Goal: Task Accomplishment & Management: Manage account settings

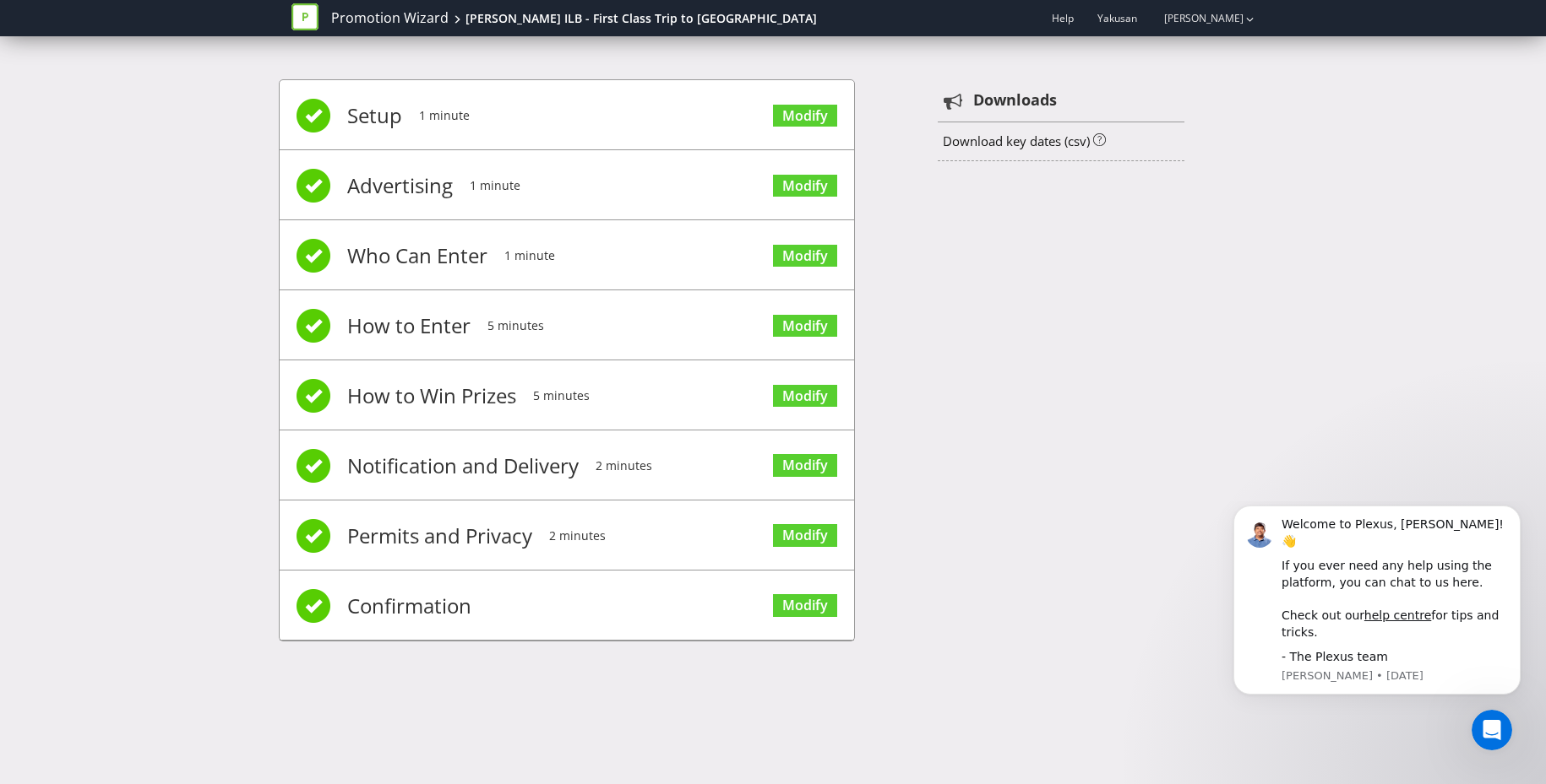
click at [310, 23] on icon at bounding box center [305, 17] width 27 height 27
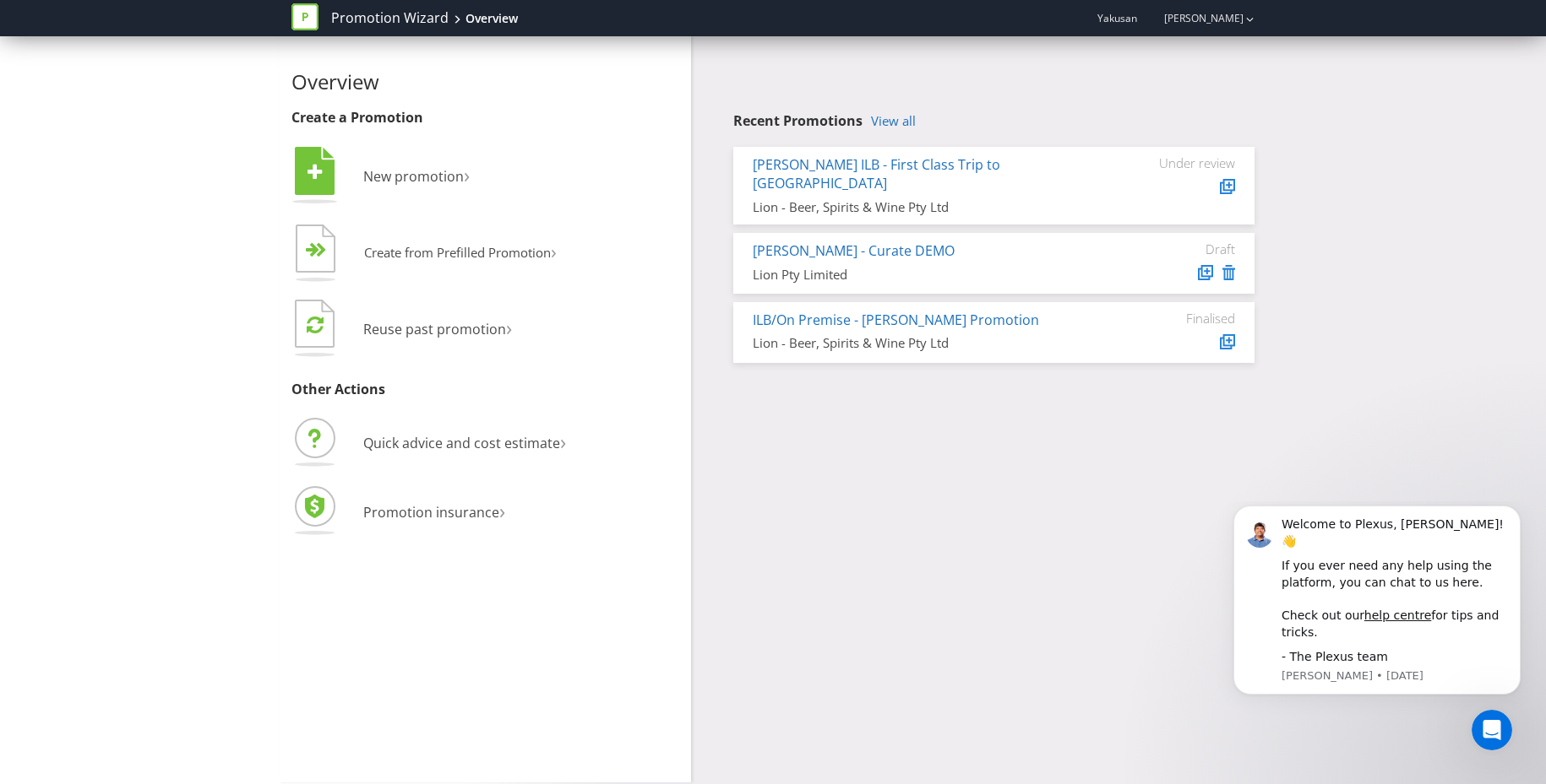
click at [308, 17] on icon at bounding box center [305, 17] width 27 height 27
click at [1172, 21] on link "[PERSON_NAME]" at bounding box center [1195, 18] width 96 height 14
click at [422, 23] on link "Promotion Wizard" at bounding box center [389, 18] width 117 height 19
click at [301, 16] on icon at bounding box center [305, 17] width 27 height 27
click at [1097, 21] on span "Yakusan" at bounding box center [1117, 18] width 40 height 14
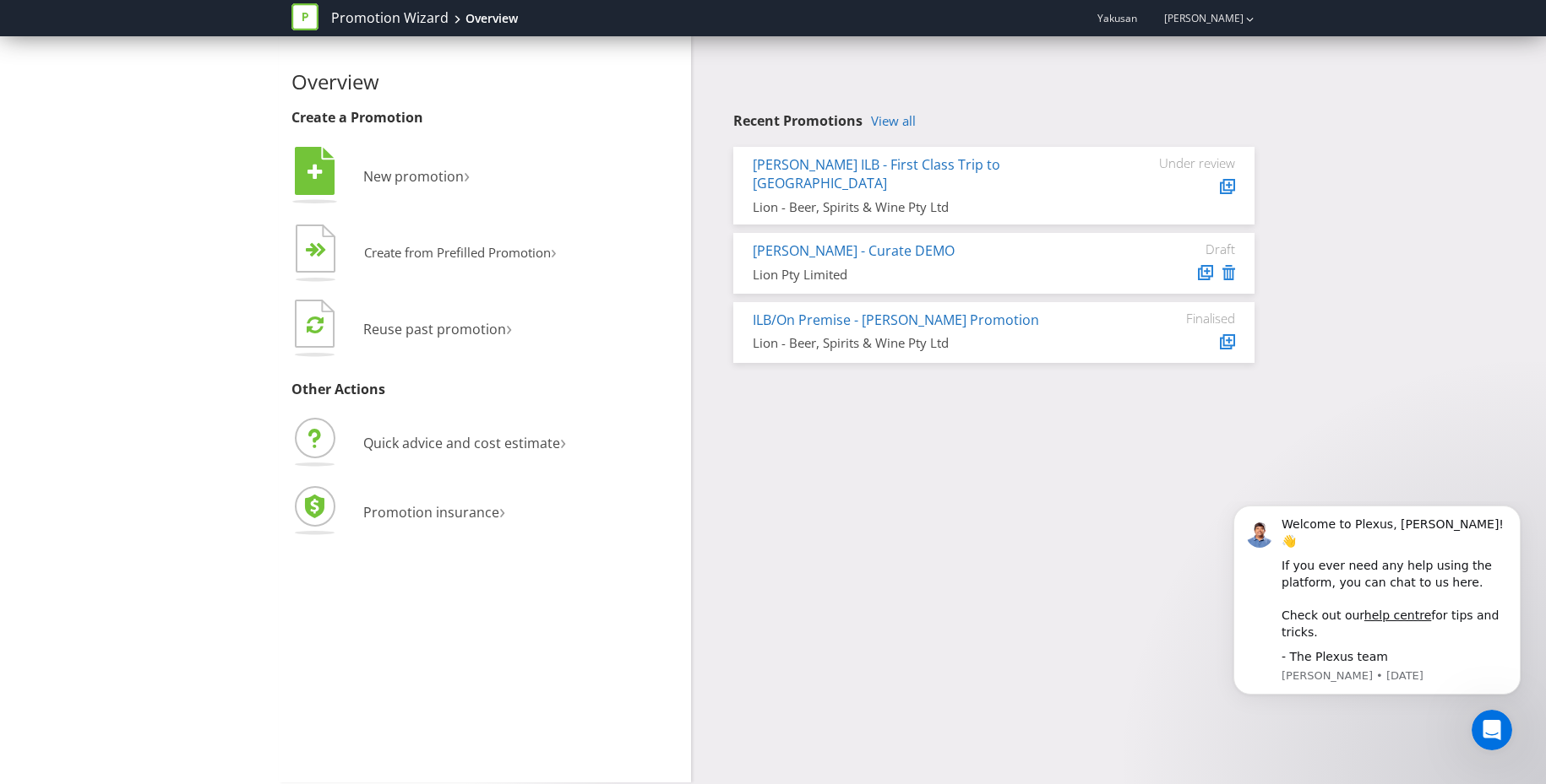
click at [1097, 18] on span "Yakusan" at bounding box center [1117, 18] width 40 height 14
click at [897, 127] on link "View all" at bounding box center [893, 121] width 45 height 14
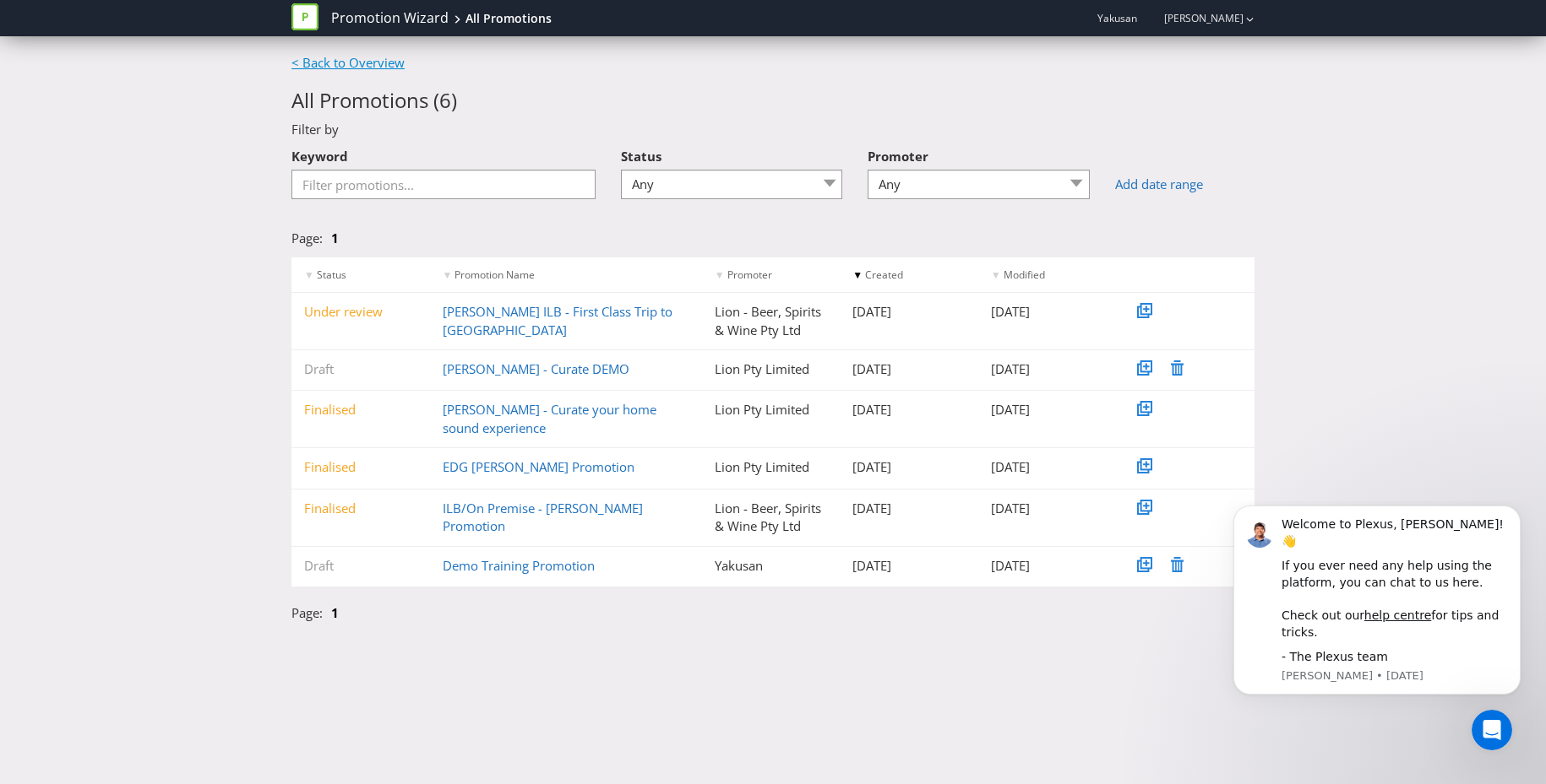
click at [366, 69] on link "< Back to Overview" at bounding box center [347, 63] width 113 height 17
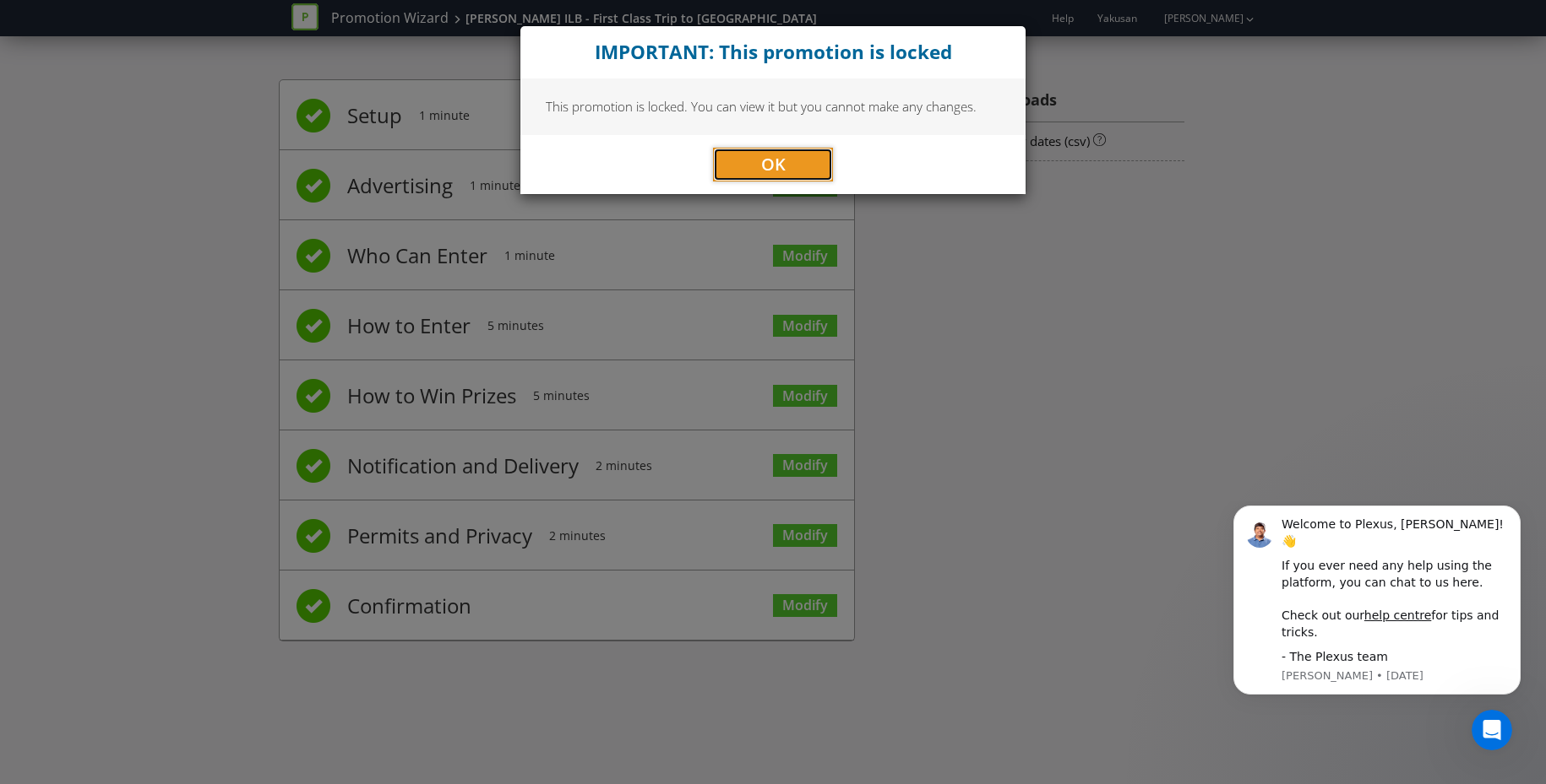
click at [775, 167] on span "OK" at bounding box center [773, 165] width 25 height 23
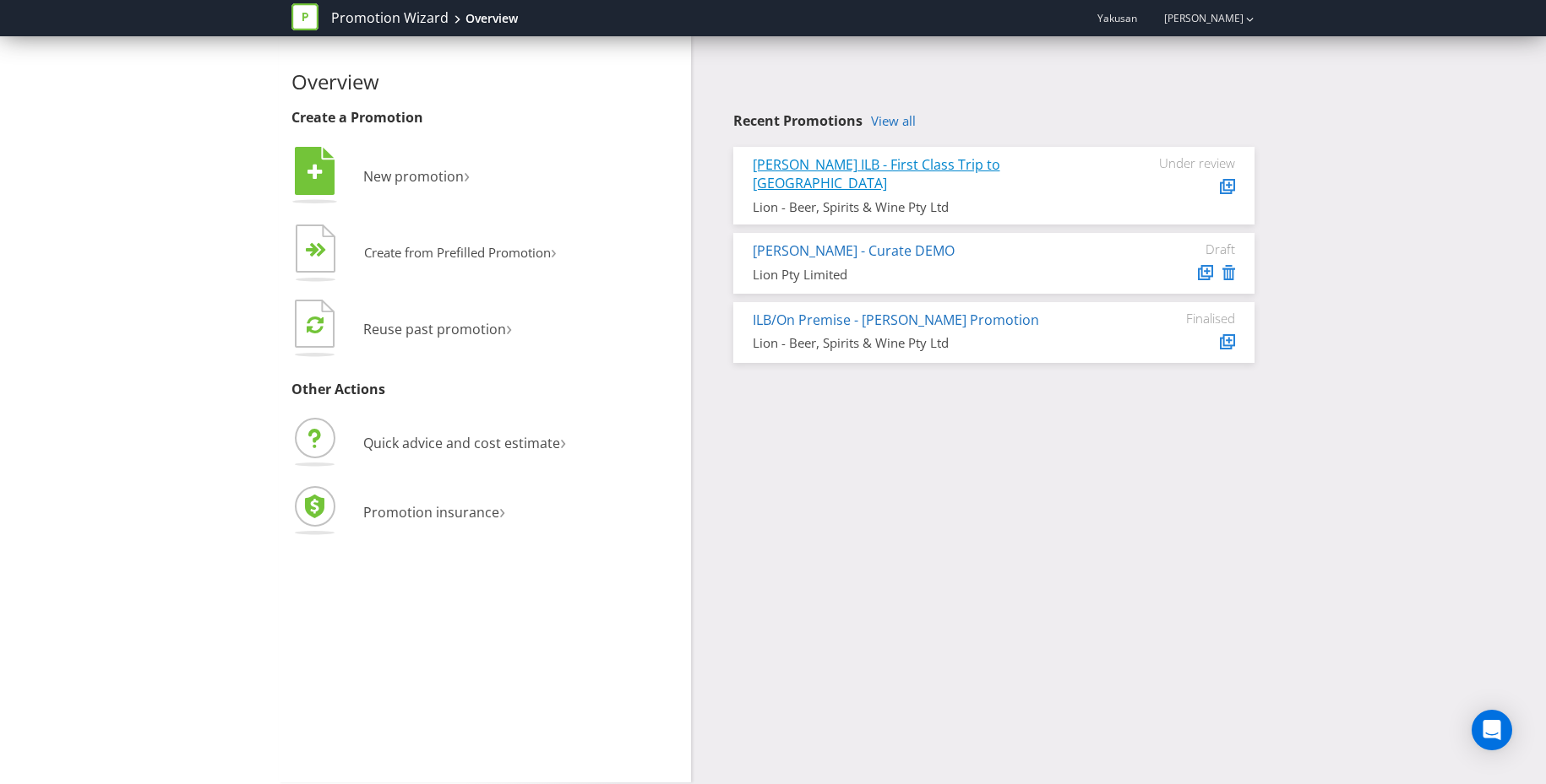
click at [906, 167] on link "[PERSON_NAME] ILB - First Class Trip to [GEOGRAPHIC_DATA]" at bounding box center [876, 174] width 248 height 38
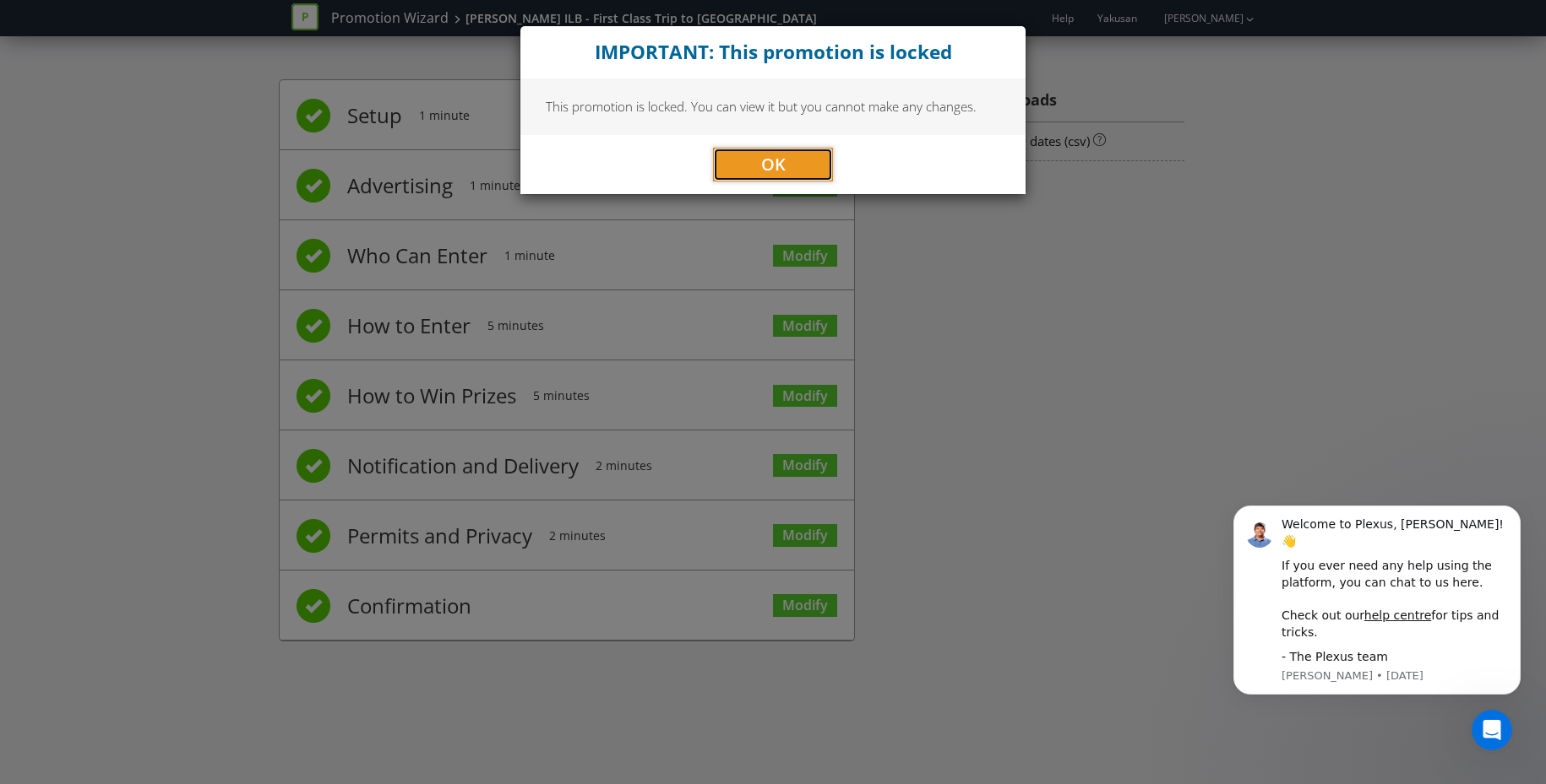
click at [820, 166] on button "OK" at bounding box center [773, 164] width 120 height 33
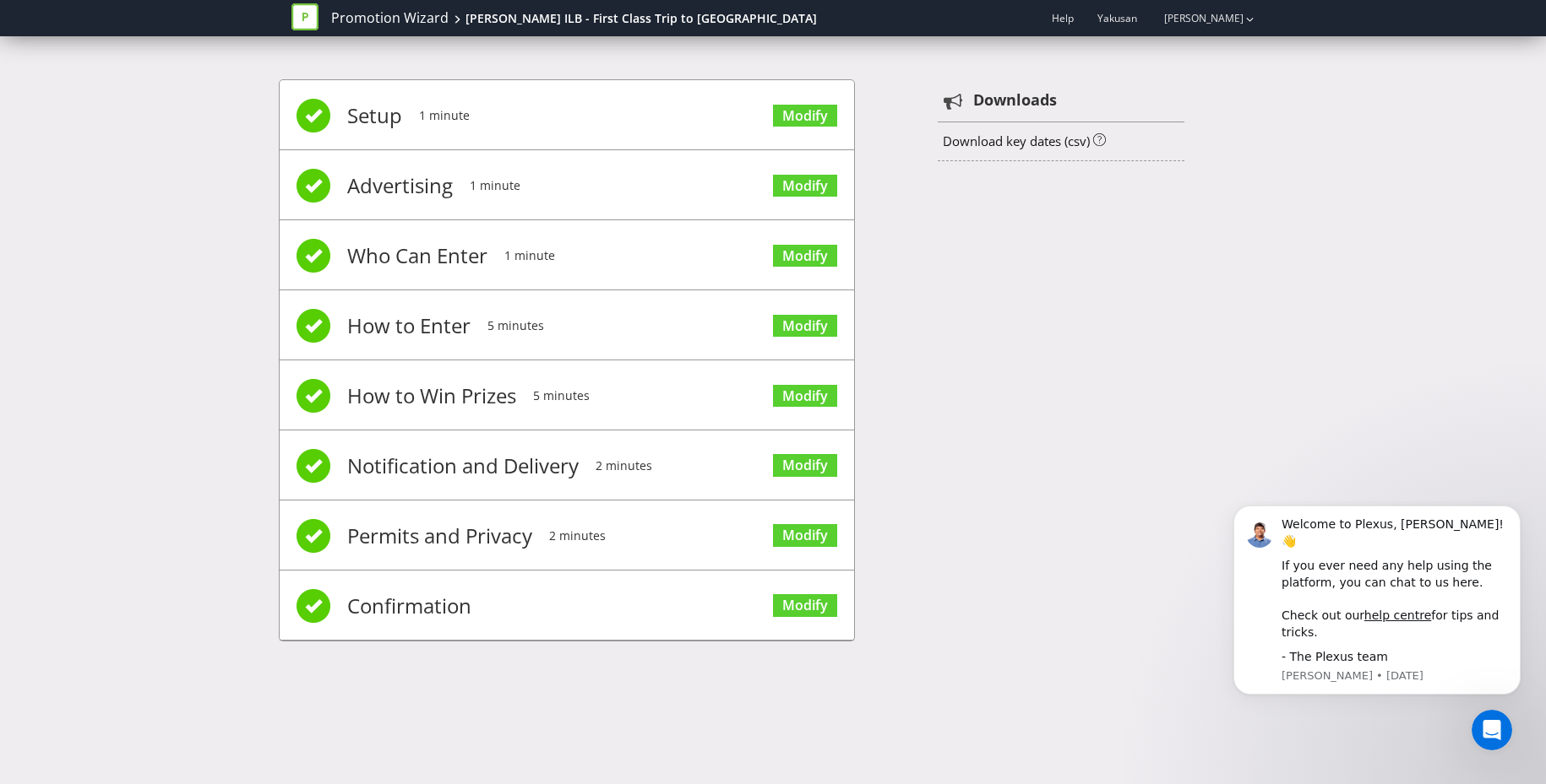
drag, startPoint x: 306, startPoint y: 539, endPoint x: 326, endPoint y: 542, distance: 20.2
click at [307, 539] on span at bounding box center [312, 536] width 33 height 33
drag, startPoint x: 538, startPoint y: 542, endPoint x: 668, endPoint y: 539, distance: 130.0
click at [538, 542] on li "Permits and Privacy 2 minutes Modify" at bounding box center [566, 536] width 574 height 70
click at [802, 539] on link "Modify" at bounding box center [804, 536] width 64 height 23
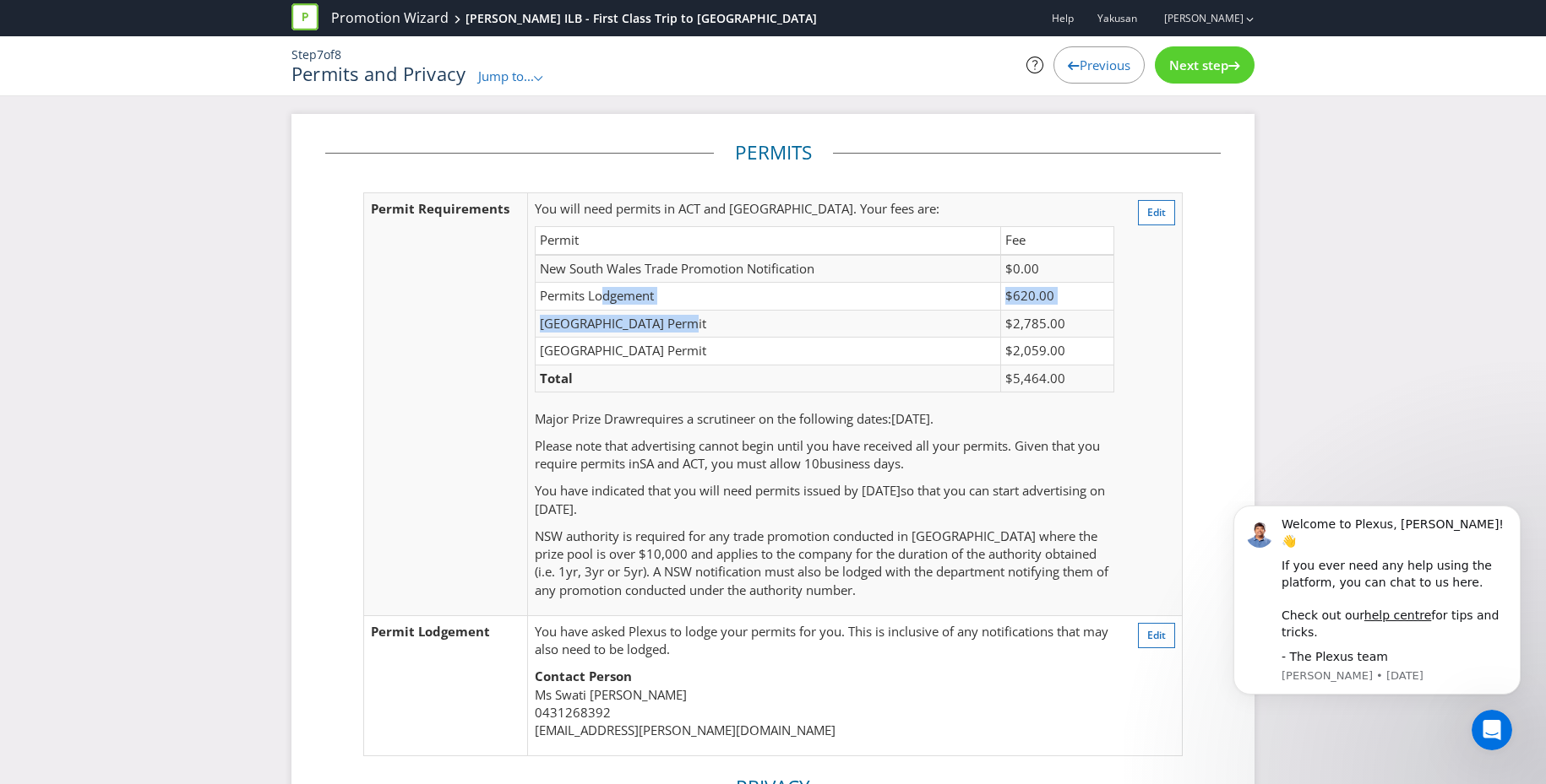
drag, startPoint x: 600, startPoint y: 302, endPoint x: 696, endPoint y: 333, distance: 100.9
click at [696, 333] on tbody "New South Wales Trade Promotion Notification $0.00 Permits Lodgement $620.00 So…" at bounding box center [824, 323] width 579 height 138
click at [696, 333] on td "South Australia Permit" at bounding box center [767, 323] width 466 height 27
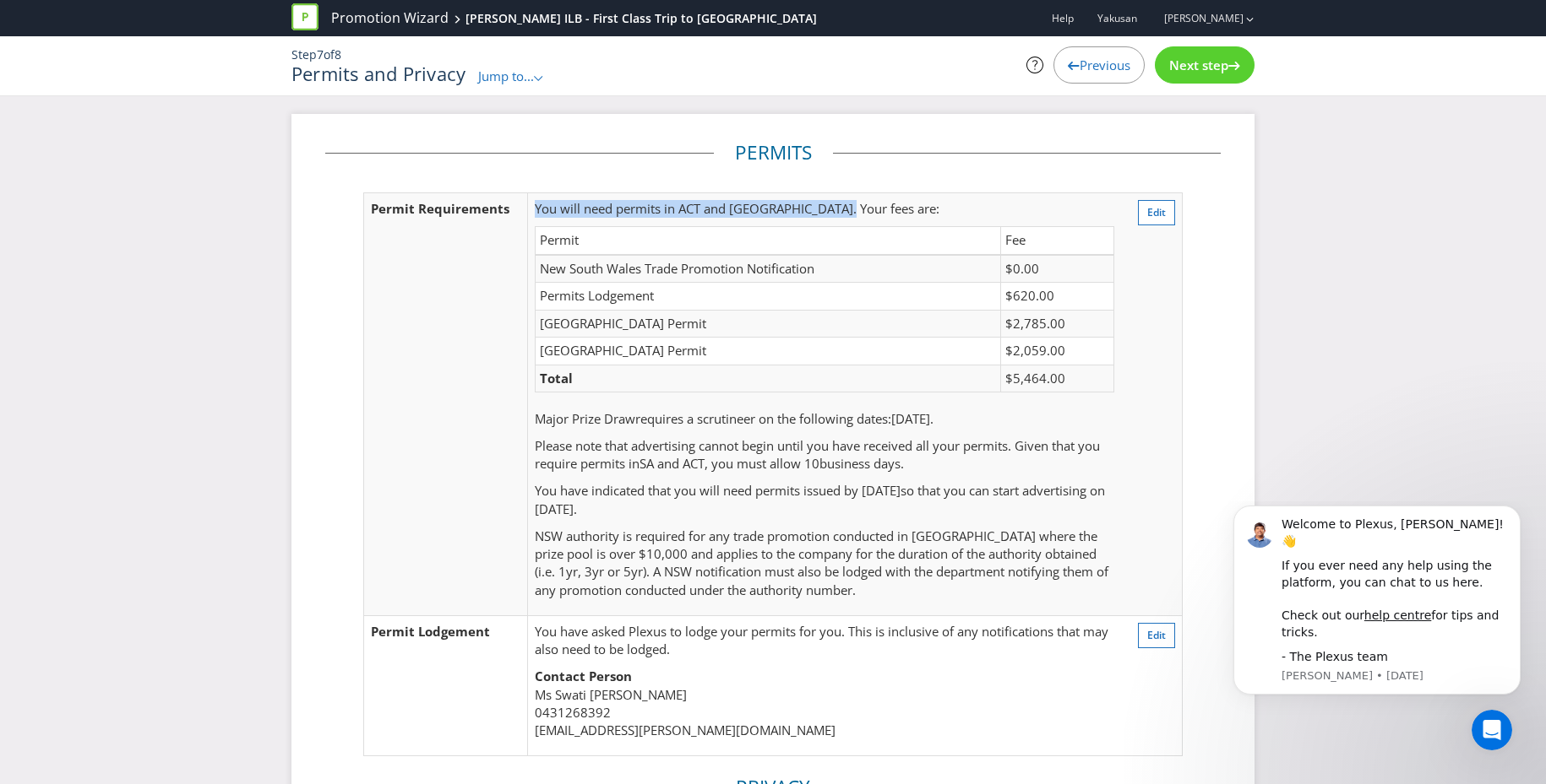
drag, startPoint x: 536, startPoint y: 207, endPoint x: 748, endPoint y: 207, distance: 212.0
click at [748, 207] on p "You will need permits in ACT and SA . Your fees are:" at bounding box center [824, 208] width 580 height 18
click at [665, 236] on td "Permit" at bounding box center [767, 241] width 466 height 28
drag, startPoint x: 618, startPoint y: 210, endPoint x: 744, endPoint y: 213, distance: 126.0
click at [744, 213] on span "permits in ACT and SA" at bounding box center [734, 208] width 237 height 17
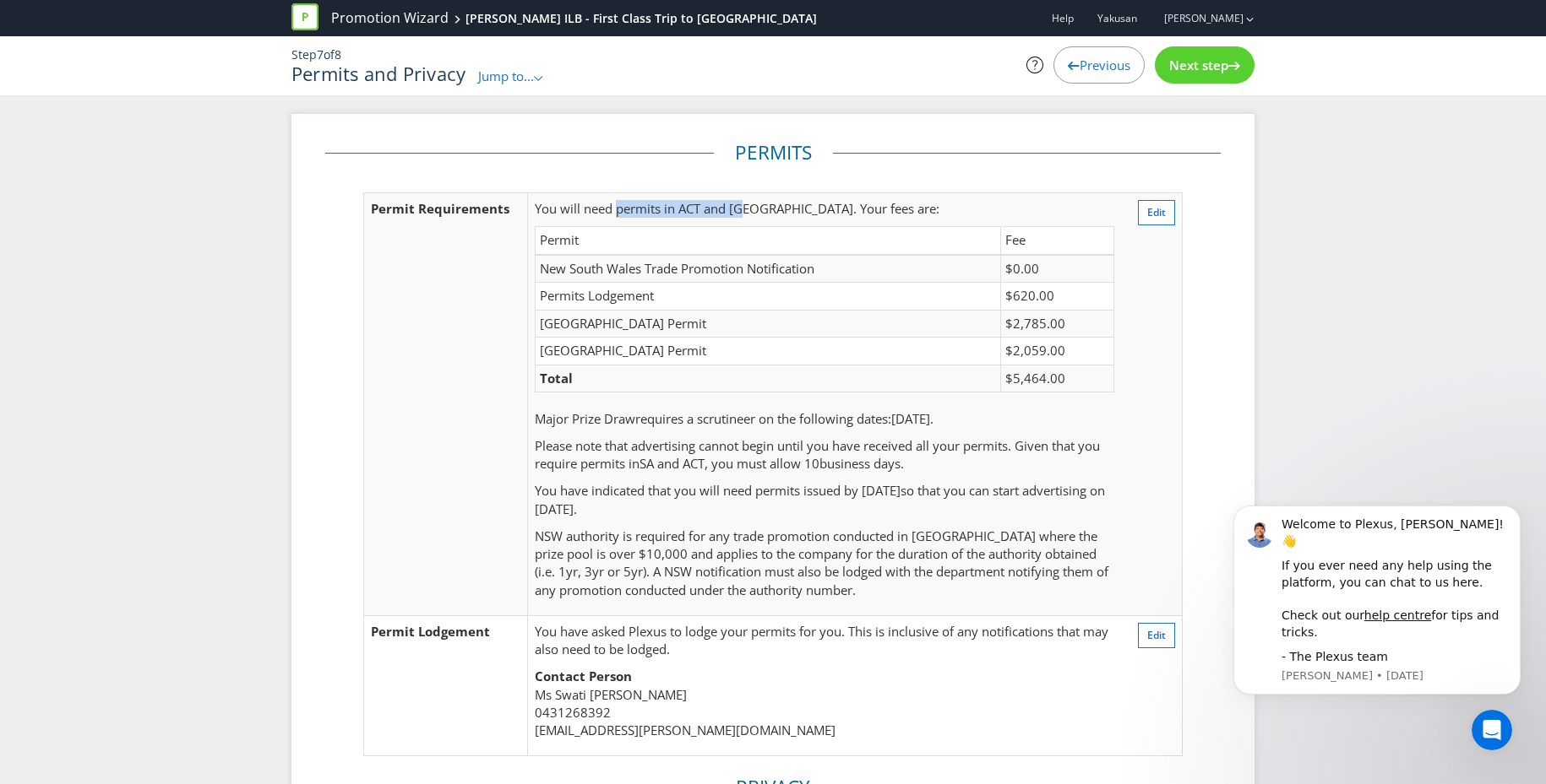
copy span "permits in ACT and SA"
